Goal: Find specific page/section: Find specific page/section

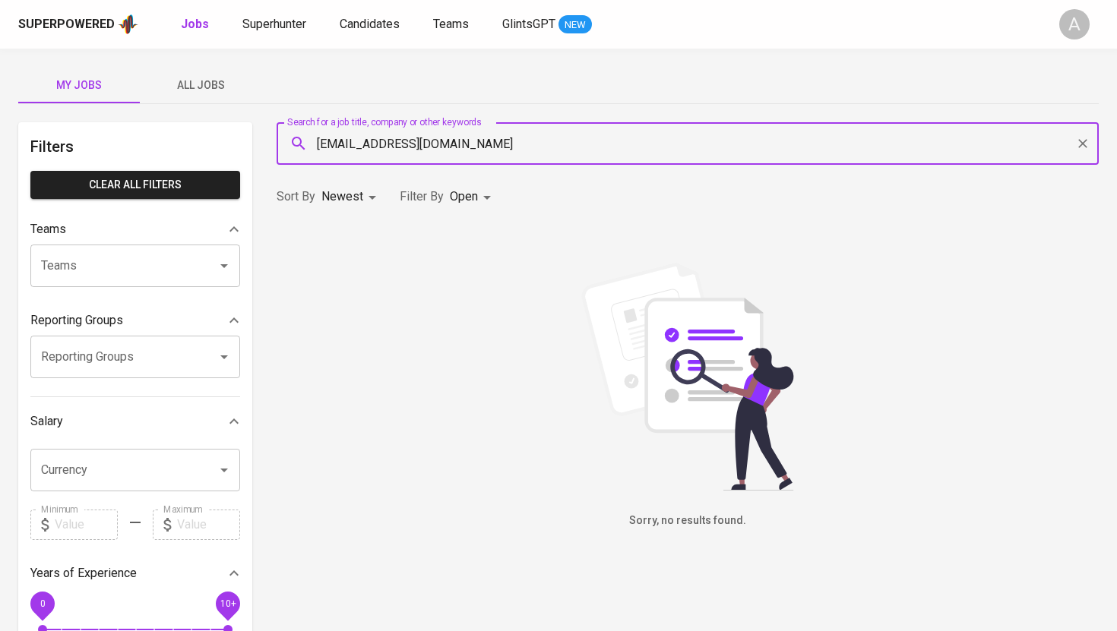
type input "[EMAIL_ADDRESS][DOMAIN_NAME]"
click at [1080, 145] on icon "Clear" at bounding box center [1082, 143] width 9 height 9
paste input "[EMAIL_ADDRESS][DOMAIN_NAME]"
paste input "[PERSON_NAME]"
paste input "[EMAIL_ADDRESS]"
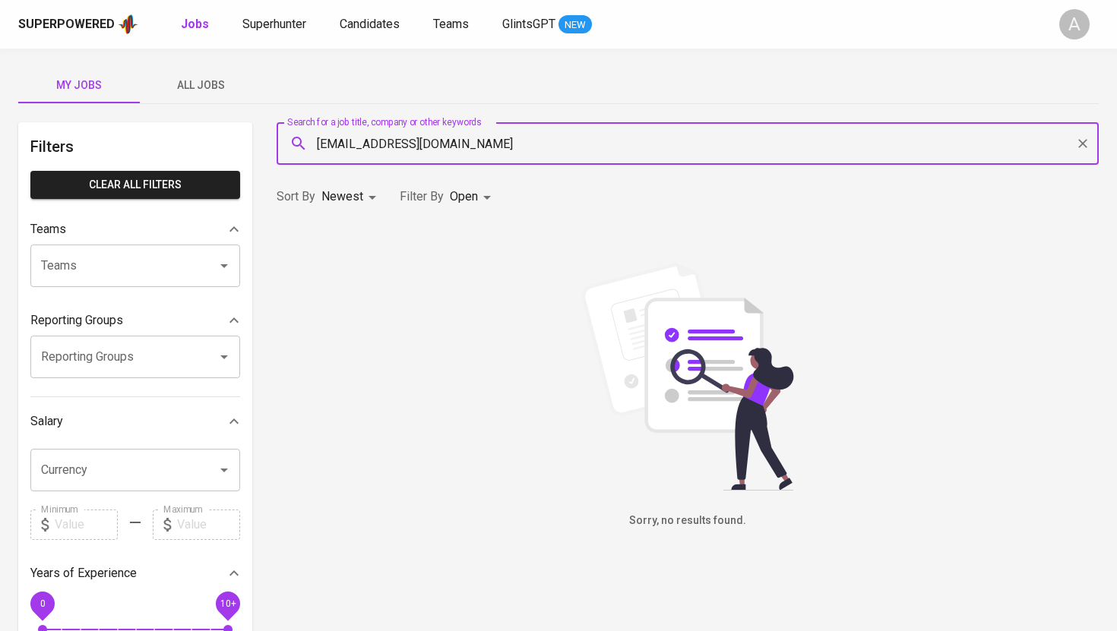
type input "[EMAIL_ADDRESS][DOMAIN_NAME]"
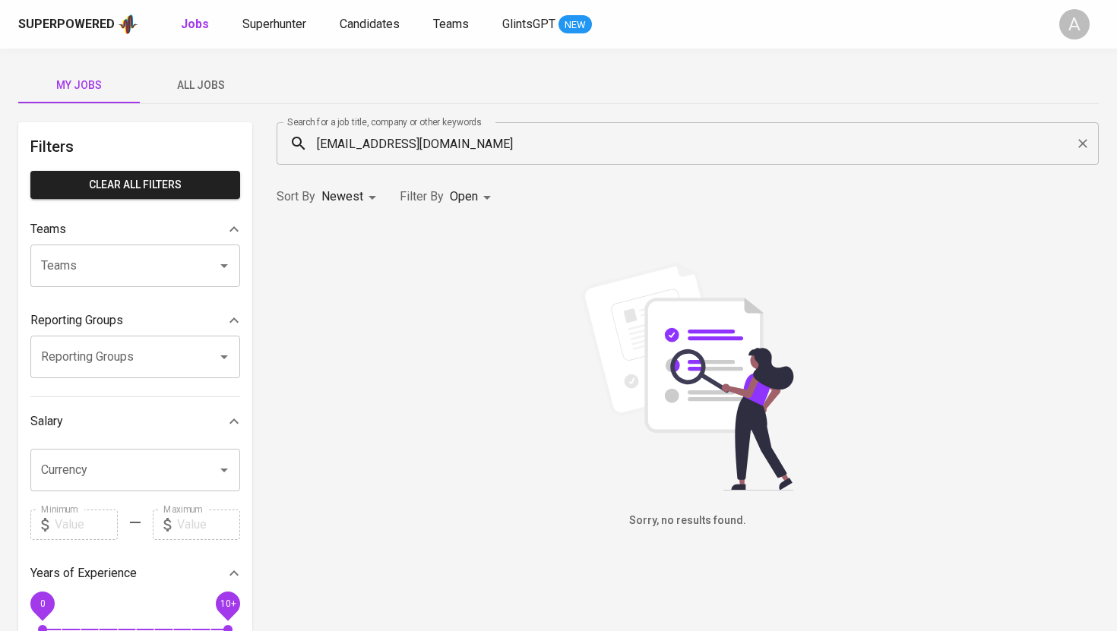
click at [486, 140] on input "[EMAIL_ADDRESS][DOMAIN_NAME]" at bounding box center [691, 143] width 755 height 29
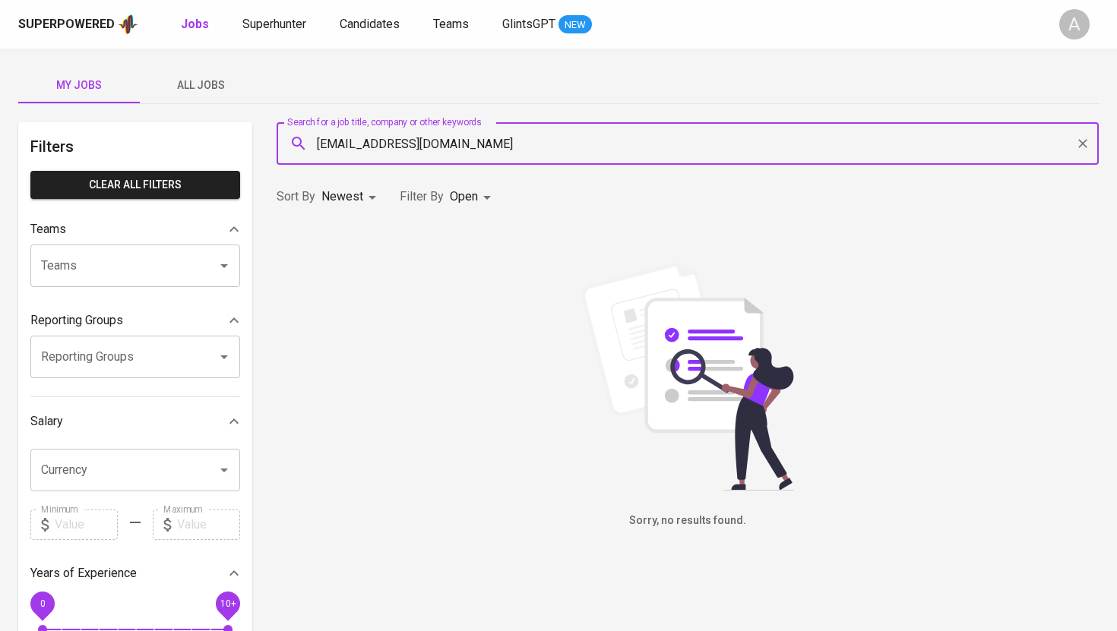
paste input "yunanda.edw"
type input "yunanda.edwin@gmail.com"
